Goal: Information Seeking & Learning: Learn about a topic

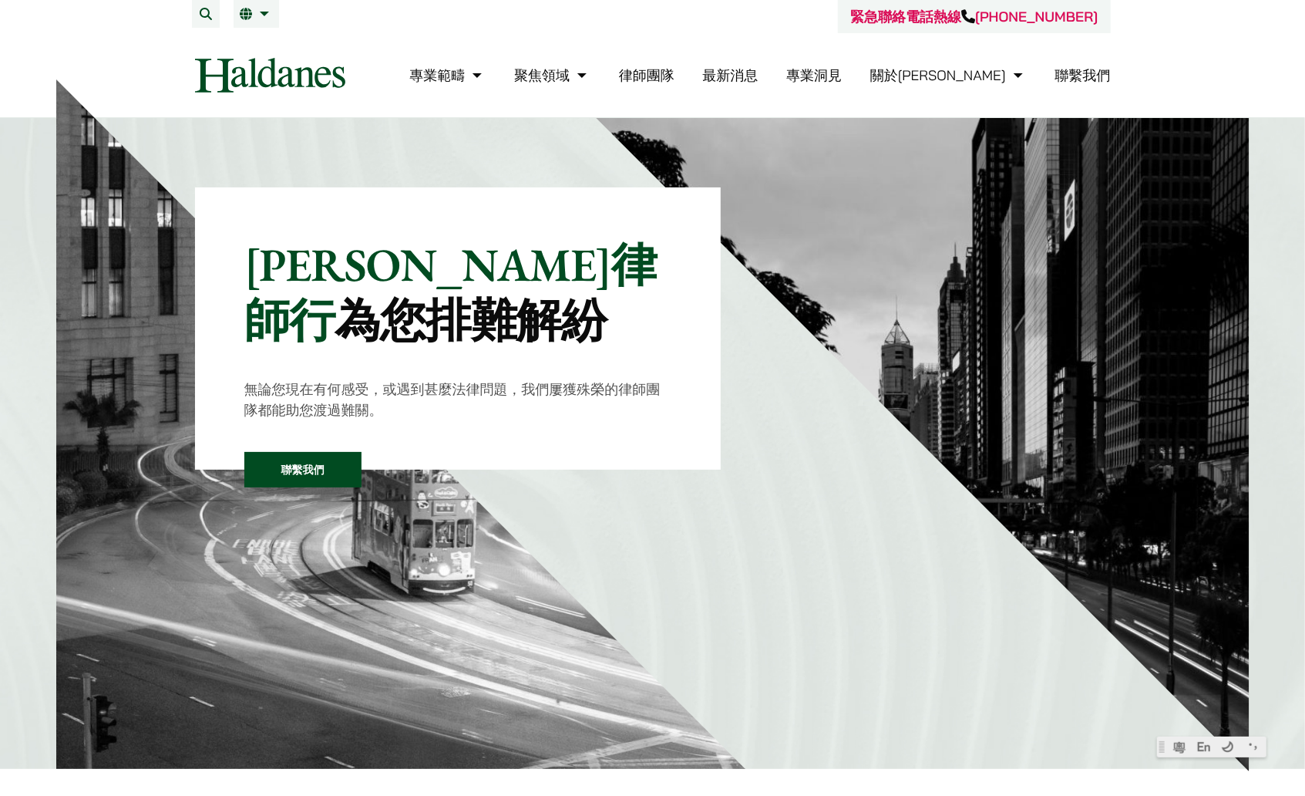
click at [675, 72] on link "律師團隊" at bounding box center [647, 75] width 56 height 18
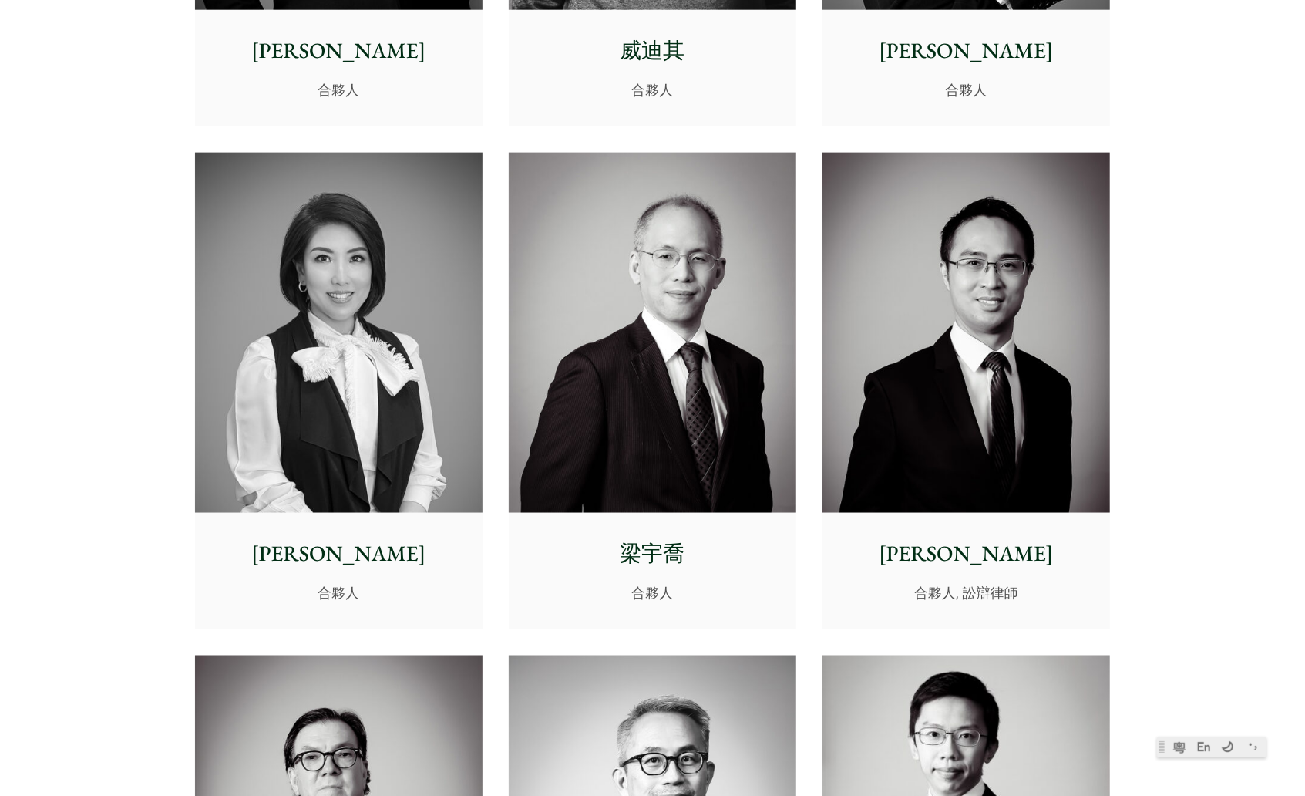
scroll to position [1542, 0]
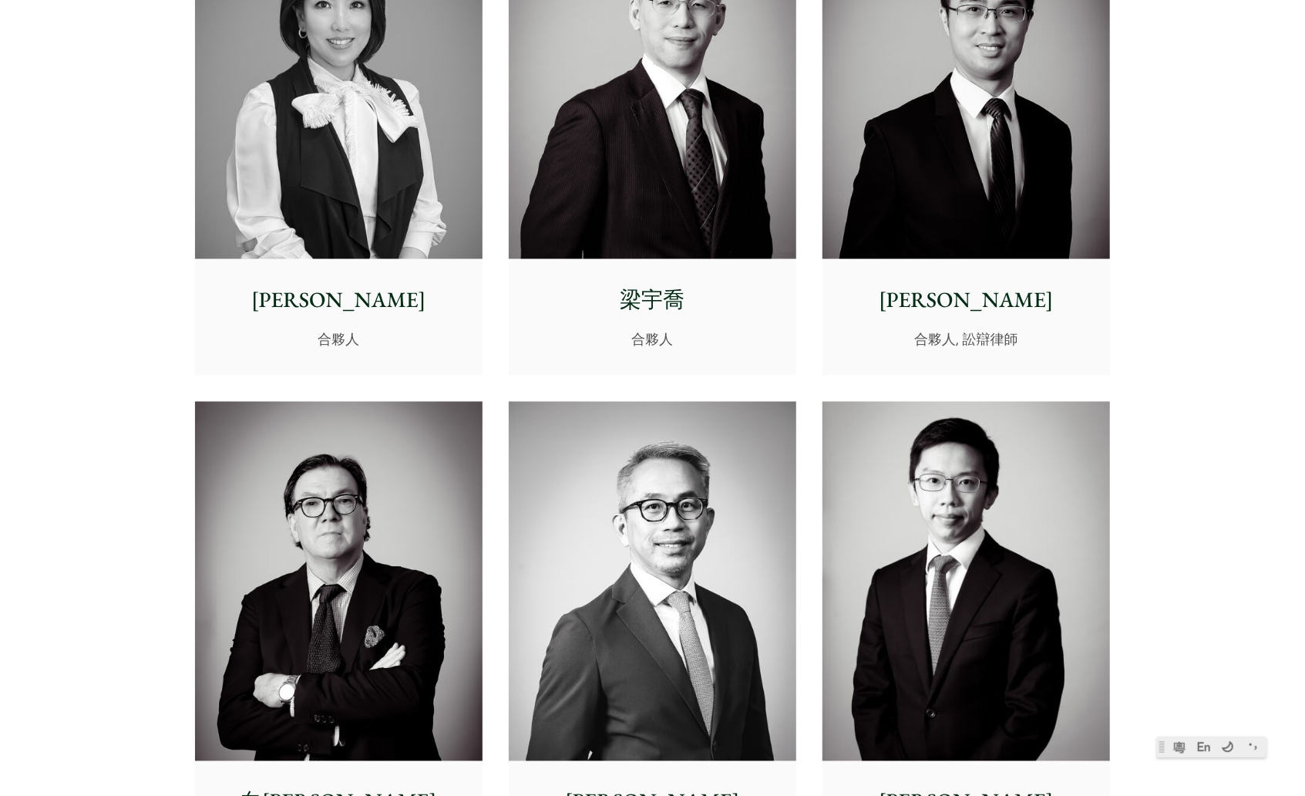
click at [349, 304] on p "廖學思" at bounding box center [338, 300] width 263 height 32
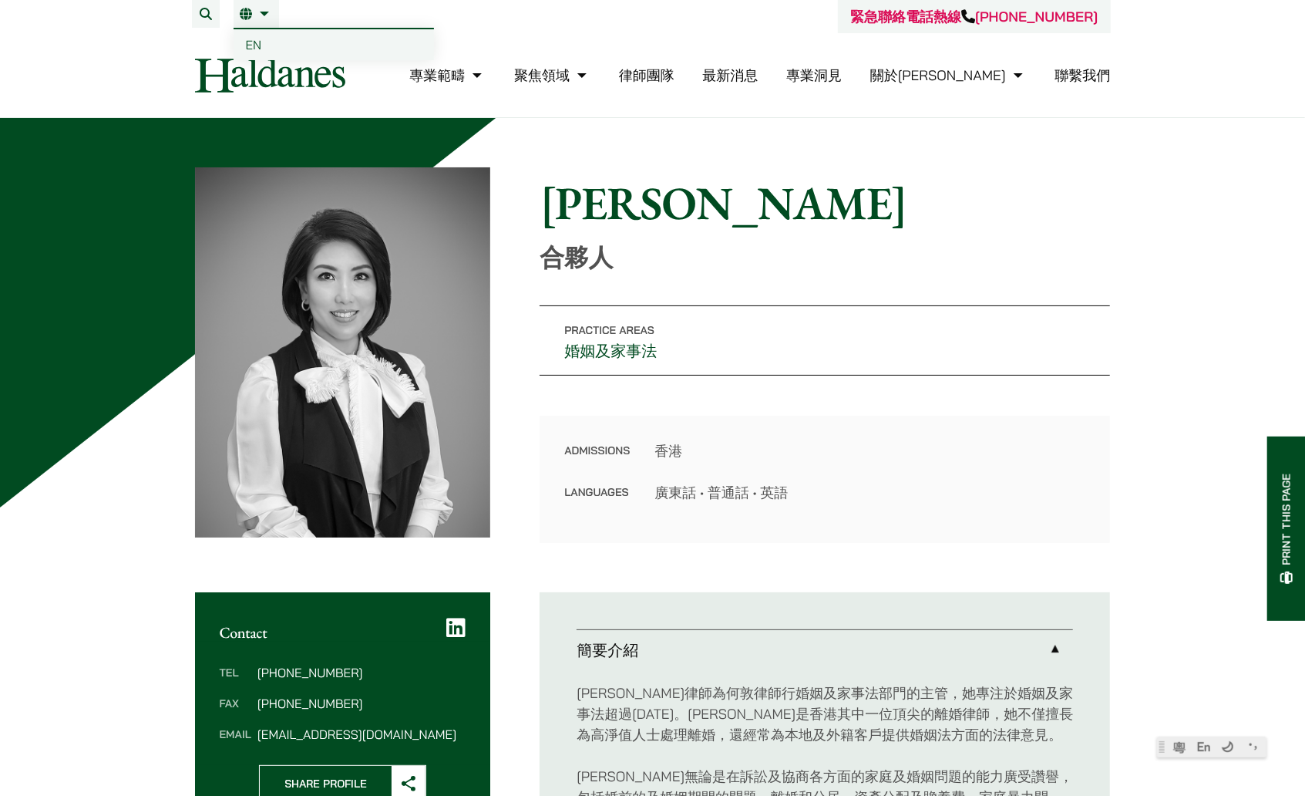
click at [244, 9] on link "繁" at bounding box center [256, 14] width 33 height 12
click at [263, 37] on link "EN" at bounding box center [334, 44] width 200 height 31
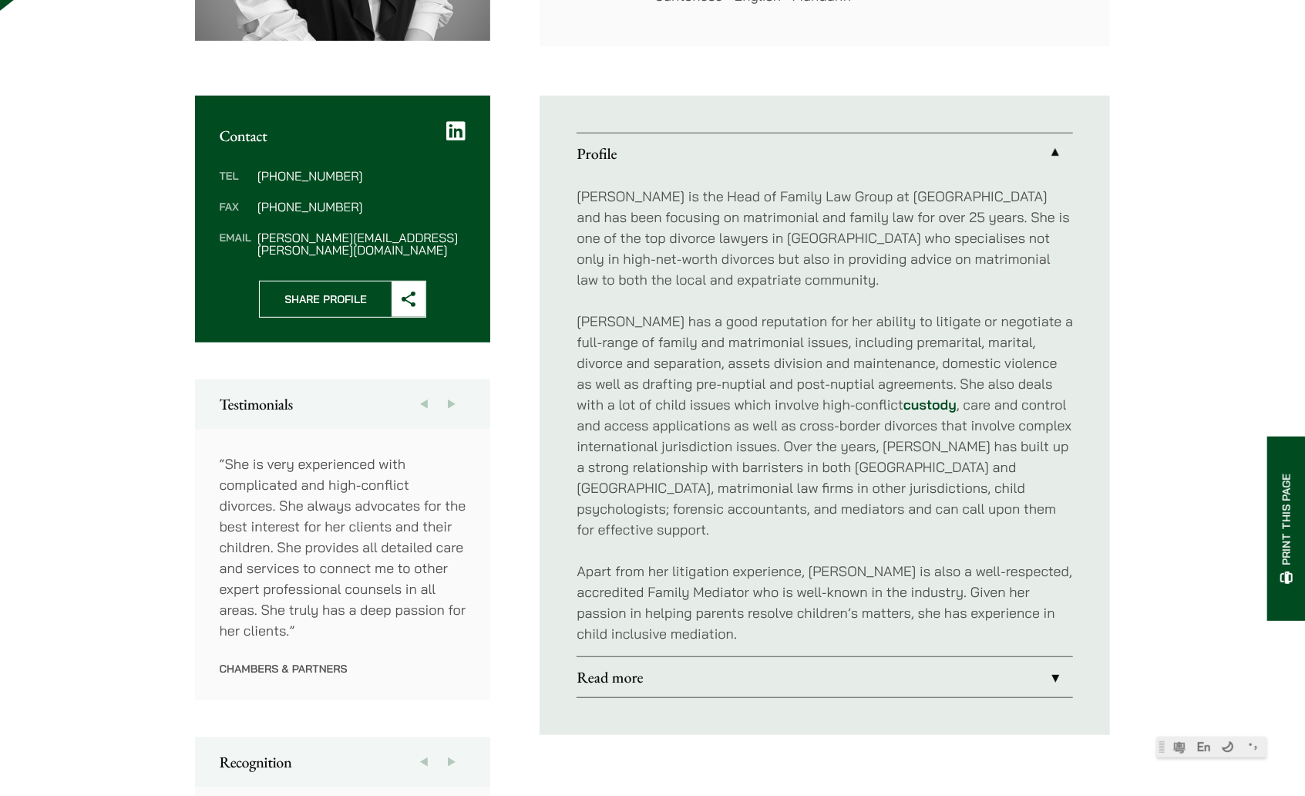
scroll to position [599, 0]
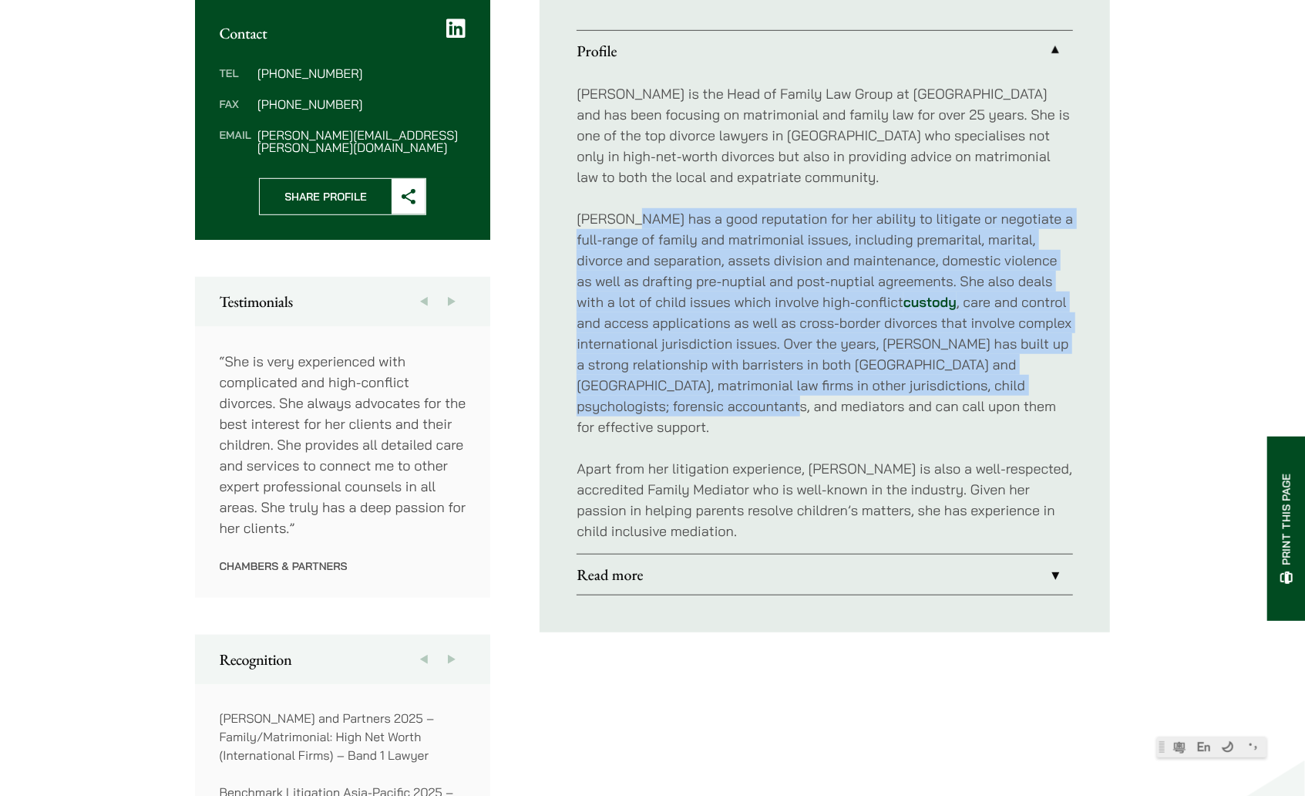
drag, startPoint x: 625, startPoint y: 213, endPoint x: 713, endPoint y: 406, distance: 212.6
click at [713, 406] on p "[PERSON_NAME] has a good reputation for her ability to litigate or negotiate a …" at bounding box center [825, 322] width 497 height 229
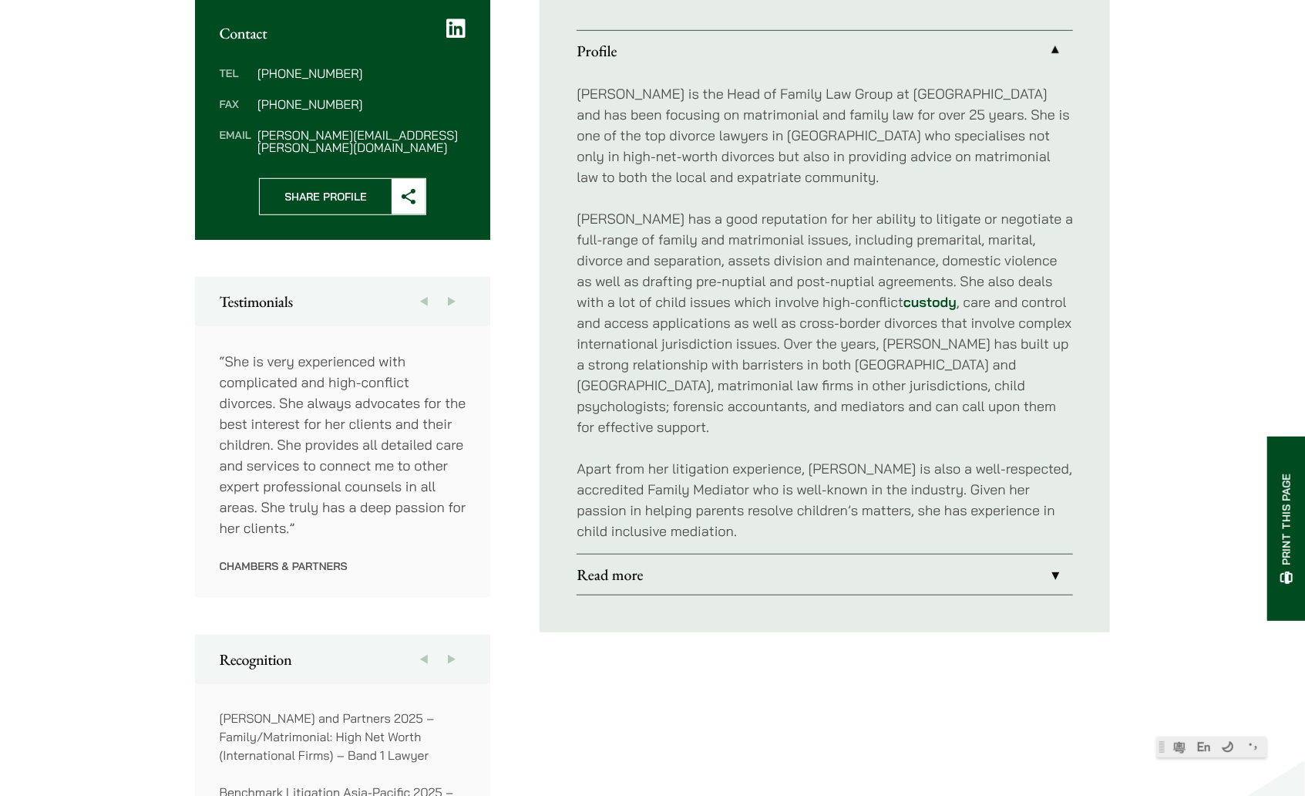
click at [731, 458] on p "Apart from her litigation experience, [PERSON_NAME] is also a well-respected, a…" at bounding box center [825, 499] width 497 height 83
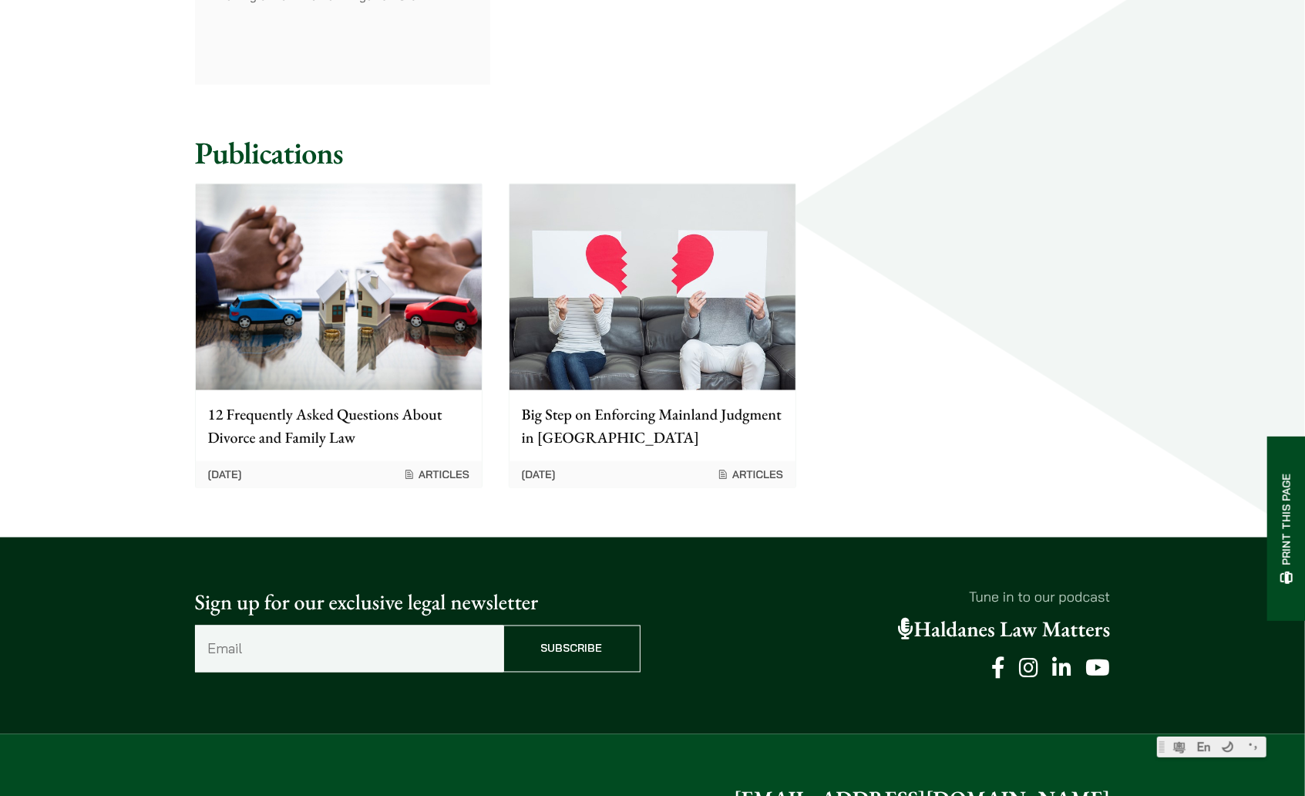
scroll to position [1542, 0]
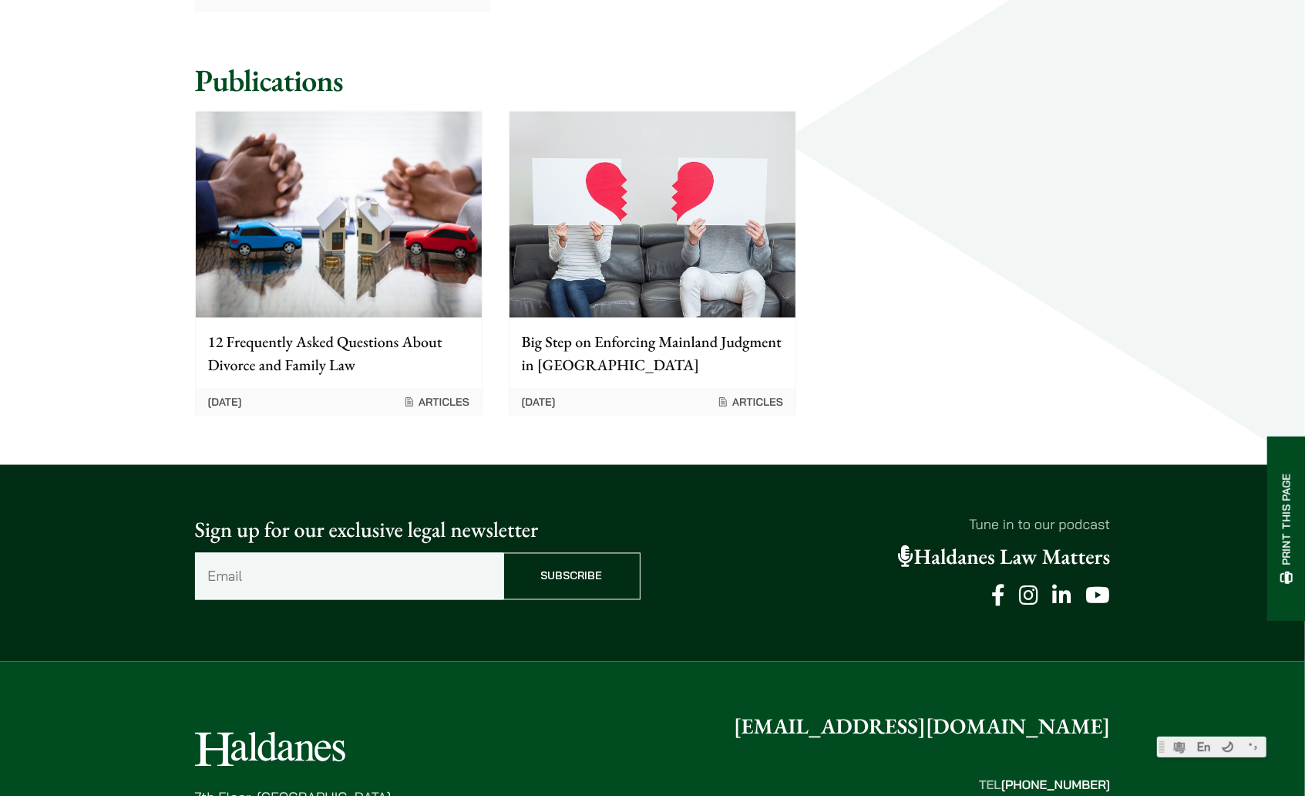
click at [295, 330] on p "12 Frequently Asked Questions About Divorce and Family Law" at bounding box center [338, 353] width 261 height 46
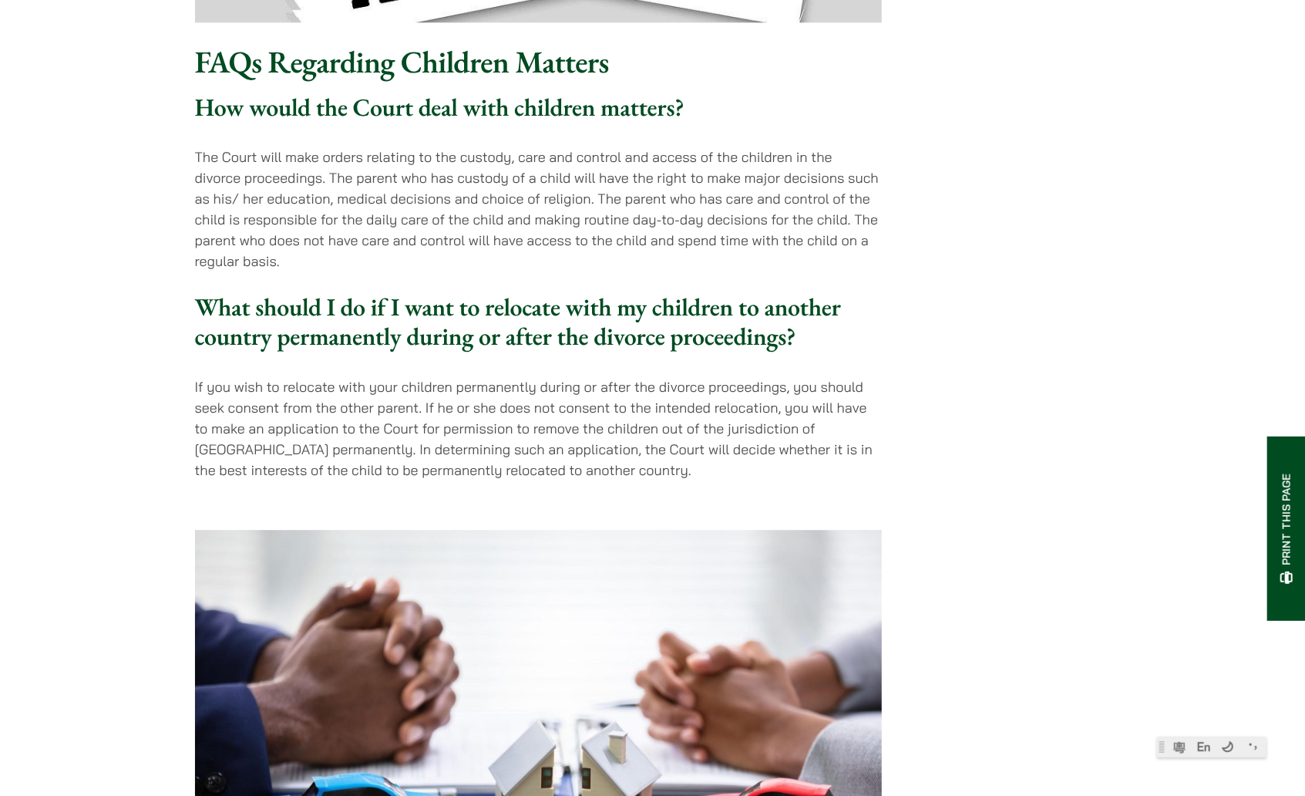
scroll to position [2741, 0]
